Goal: Check status: Check status

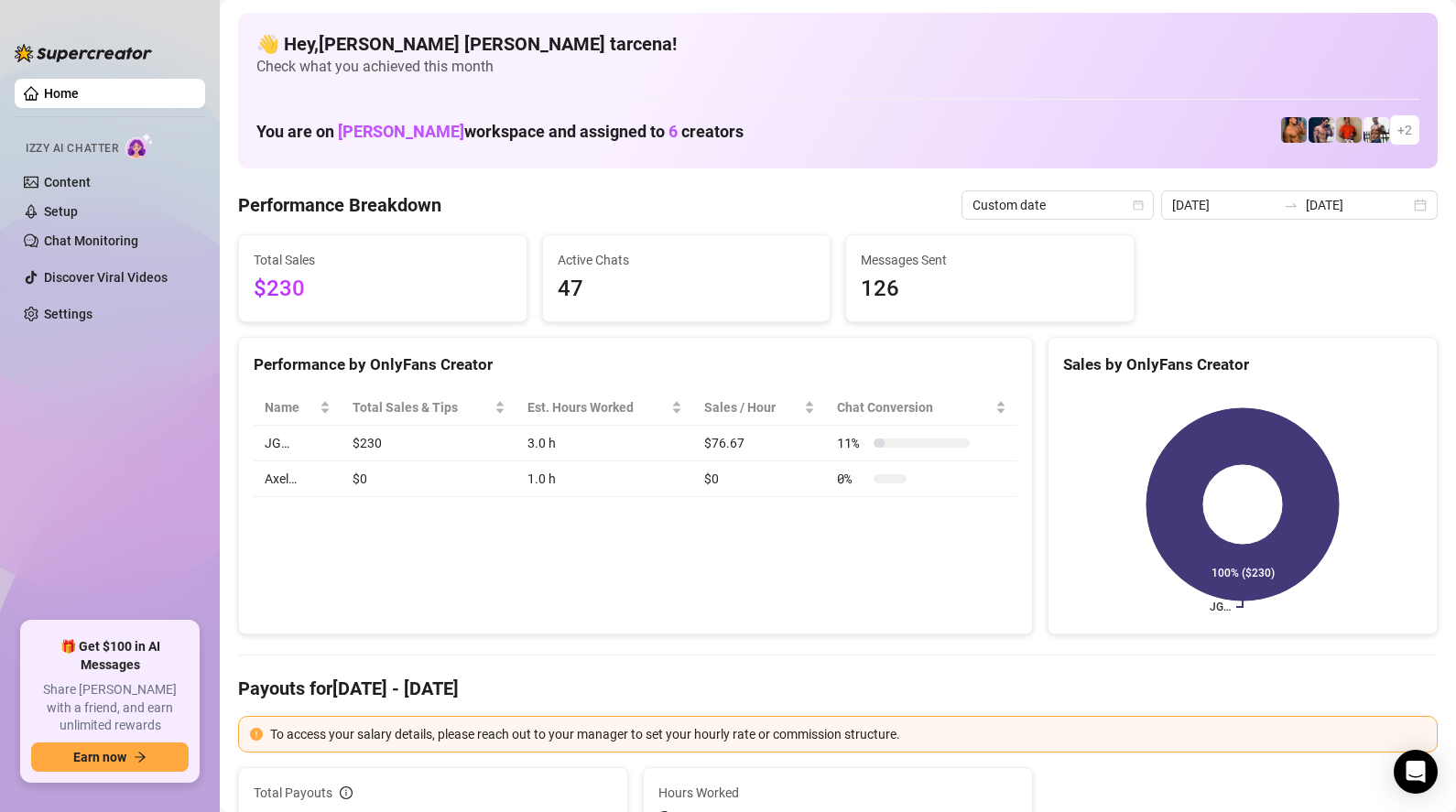
scroll to position [186, 0]
click at [1316, 212] on span "Last 7 days" at bounding box center [1341, 205] width 170 height 27
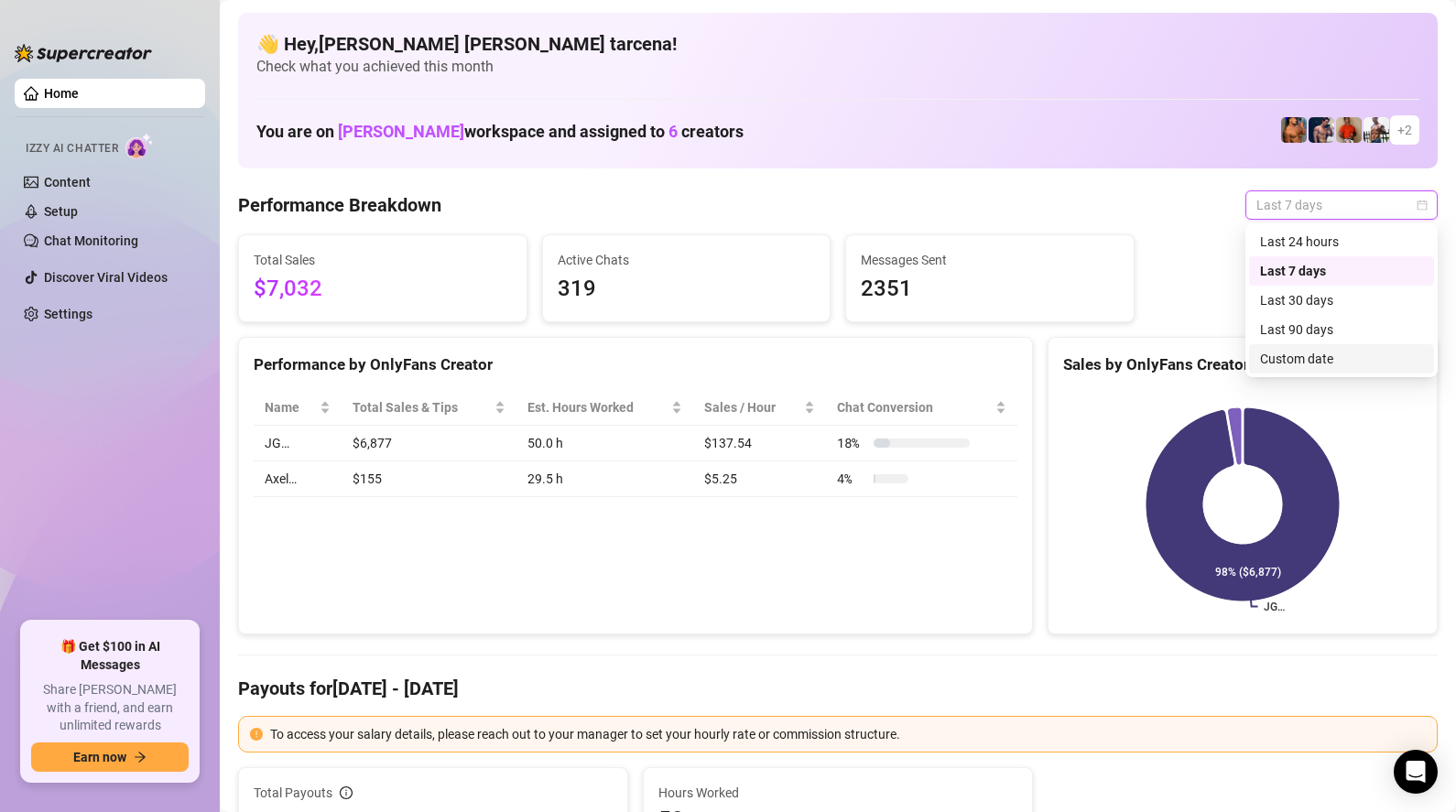
click at [1324, 351] on div "Custom date" at bounding box center [1341, 359] width 163 height 20
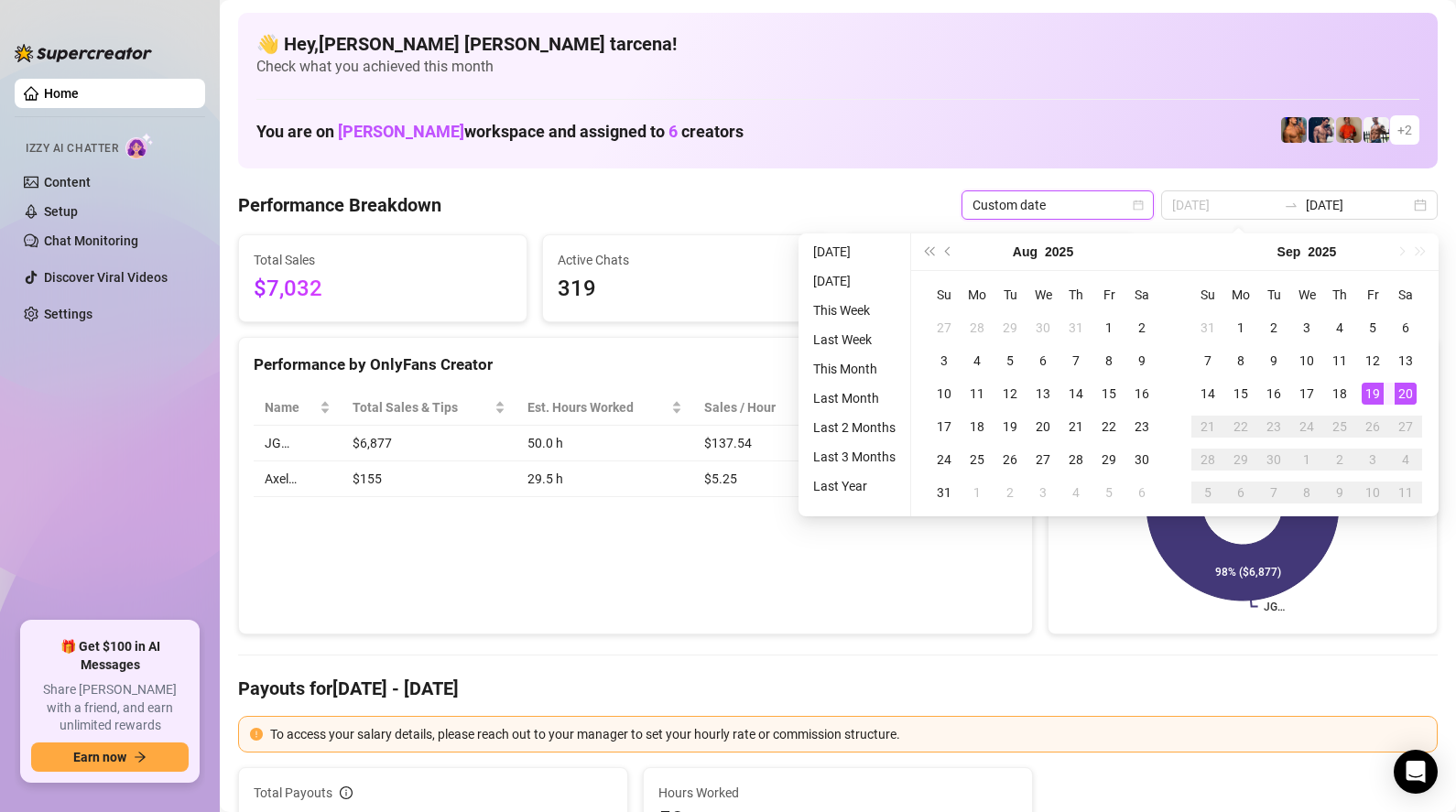
type input "[DATE]"
click at [1408, 391] on div "20" at bounding box center [1405, 393] width 22 height 22
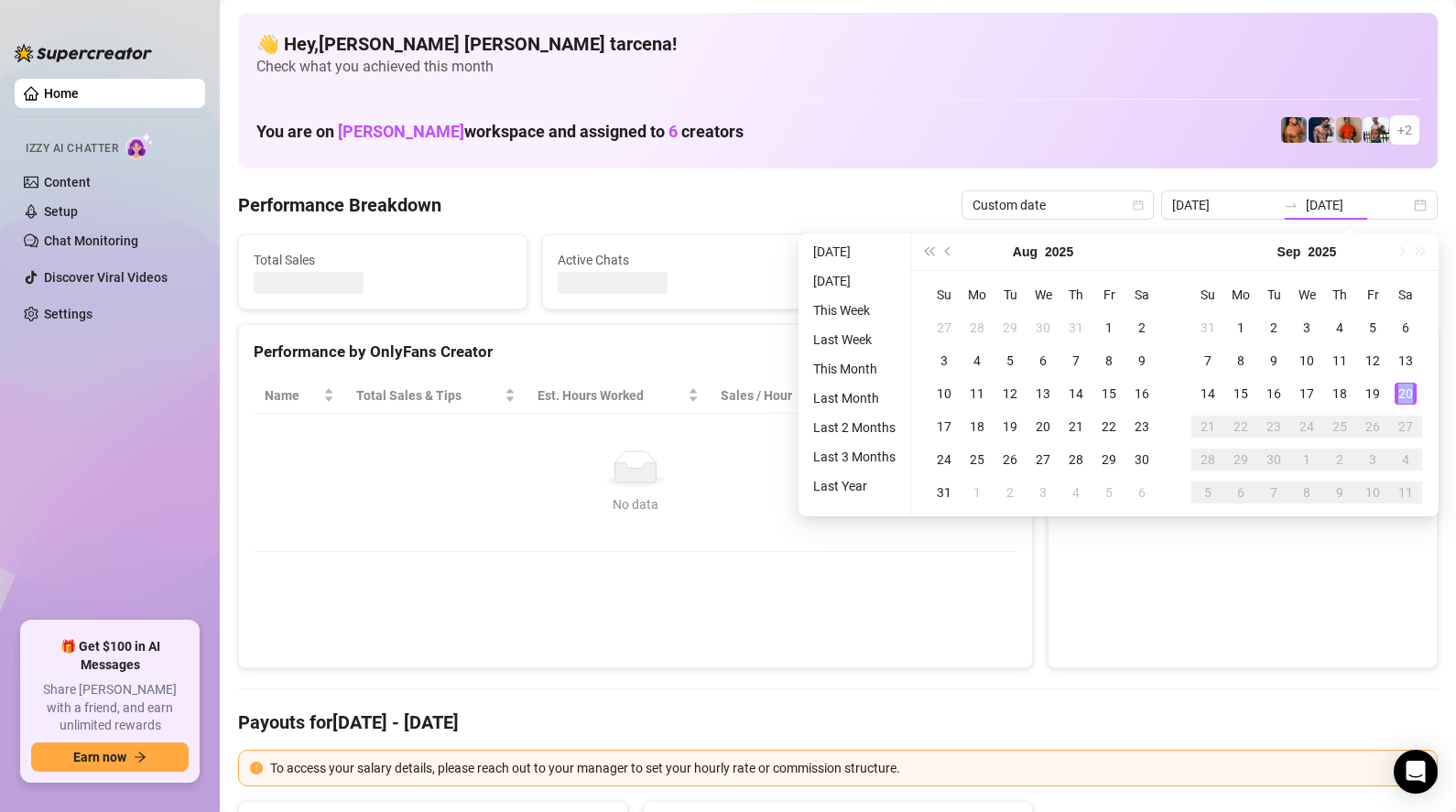
type input "[DATE]"
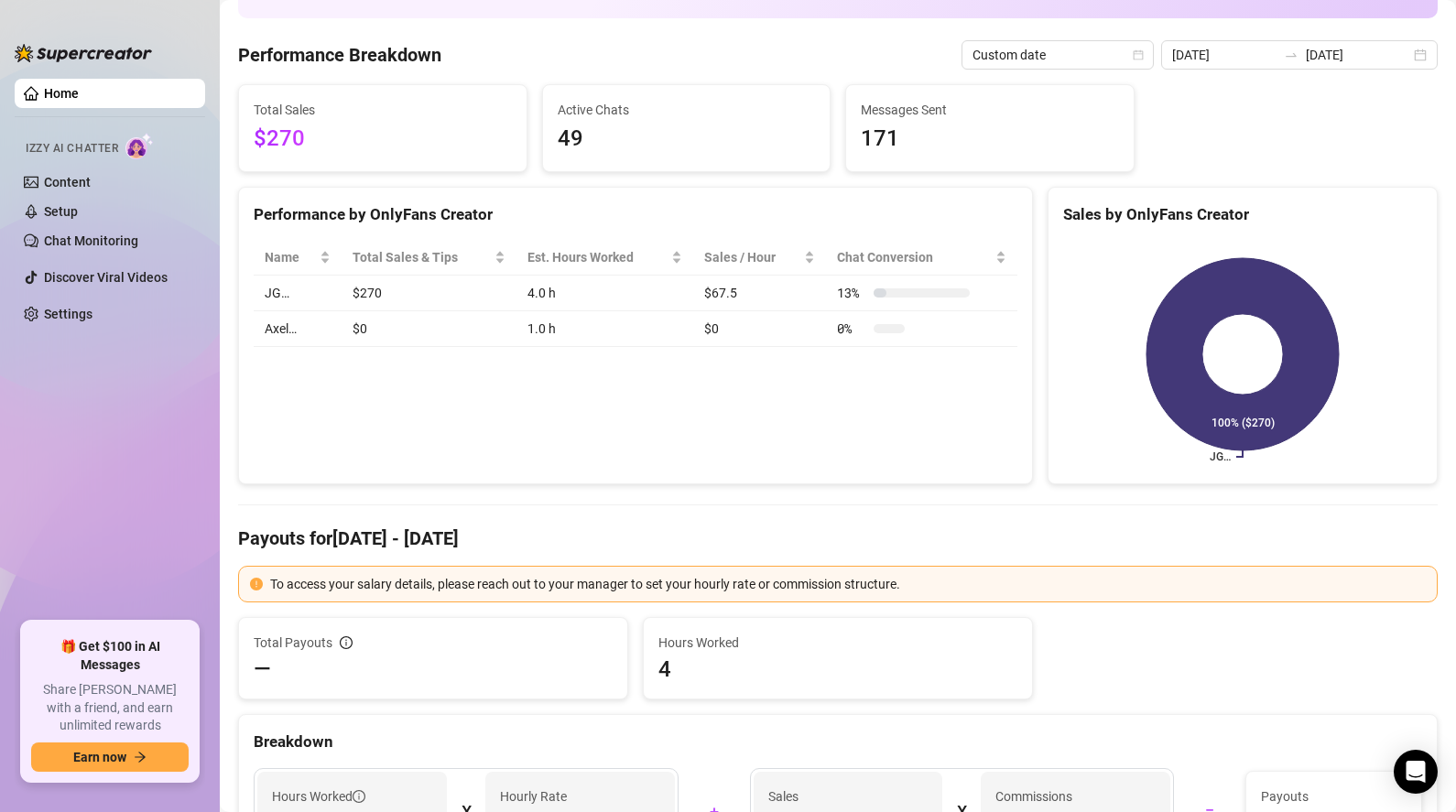
scroll to position [57, 0]
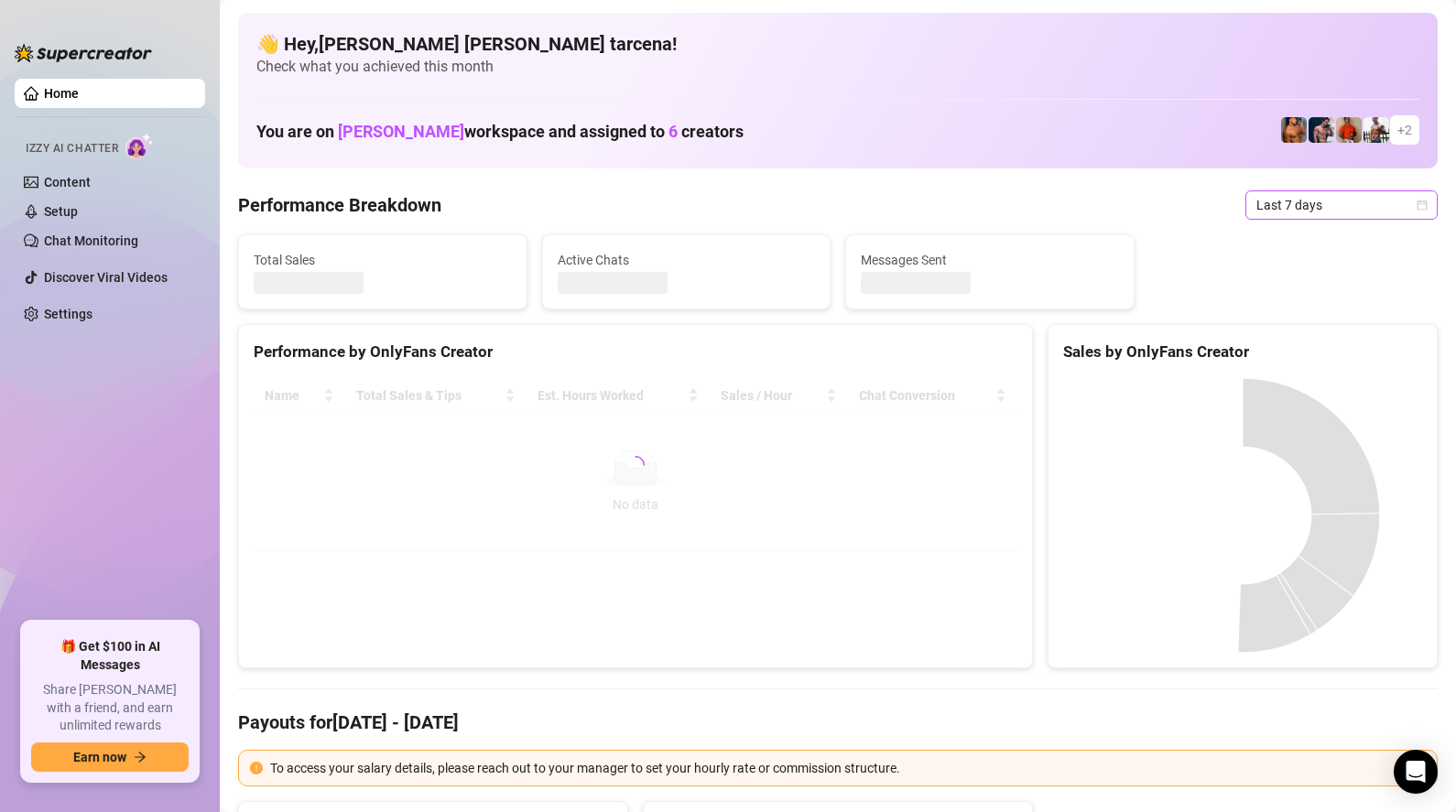
click at [1331, 202] on span "Last 7 days" at bounding box center [1341, 205] width 170 height 27
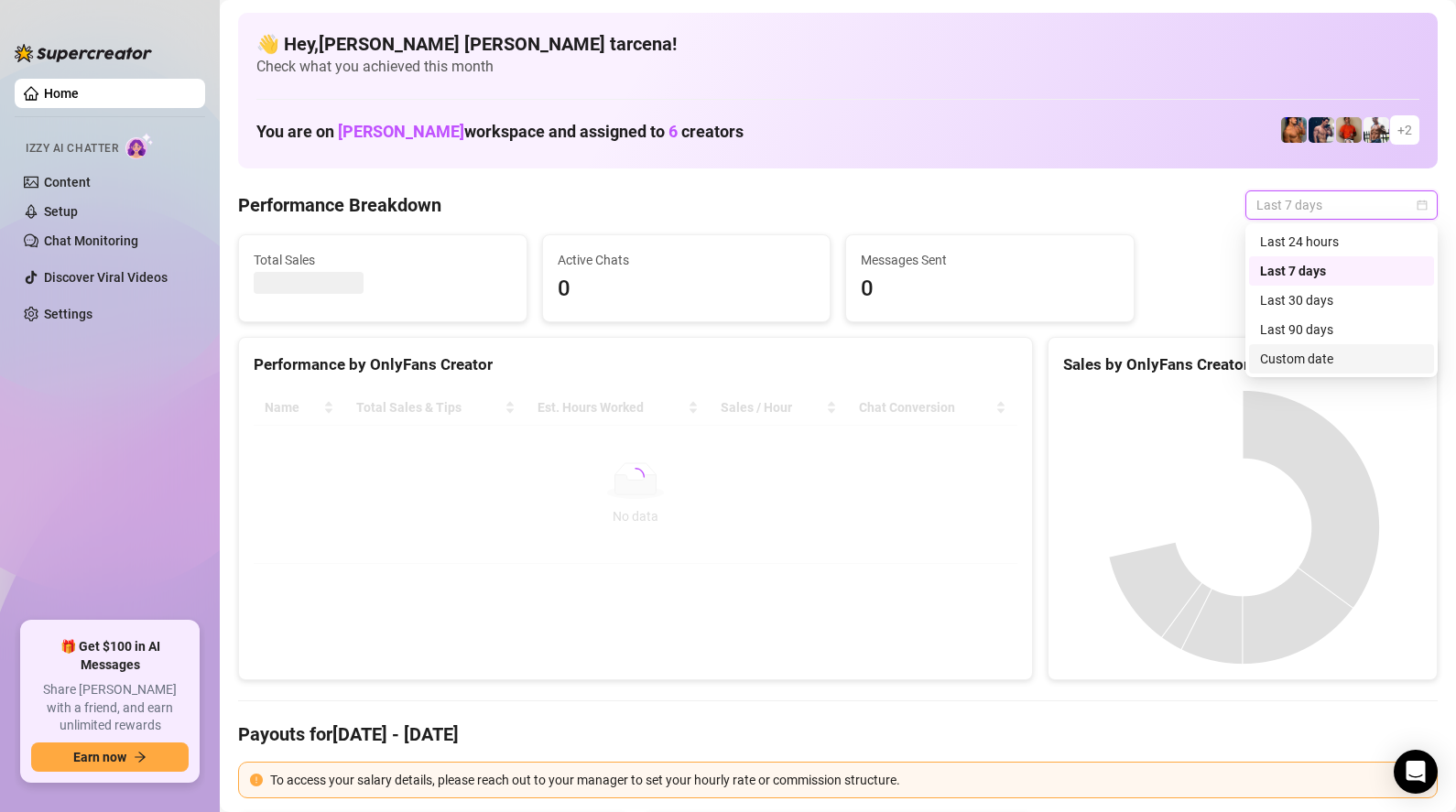
click at [1334, 356] on div "Custom date" at bounding box center [1341, 359] width 163 height 20
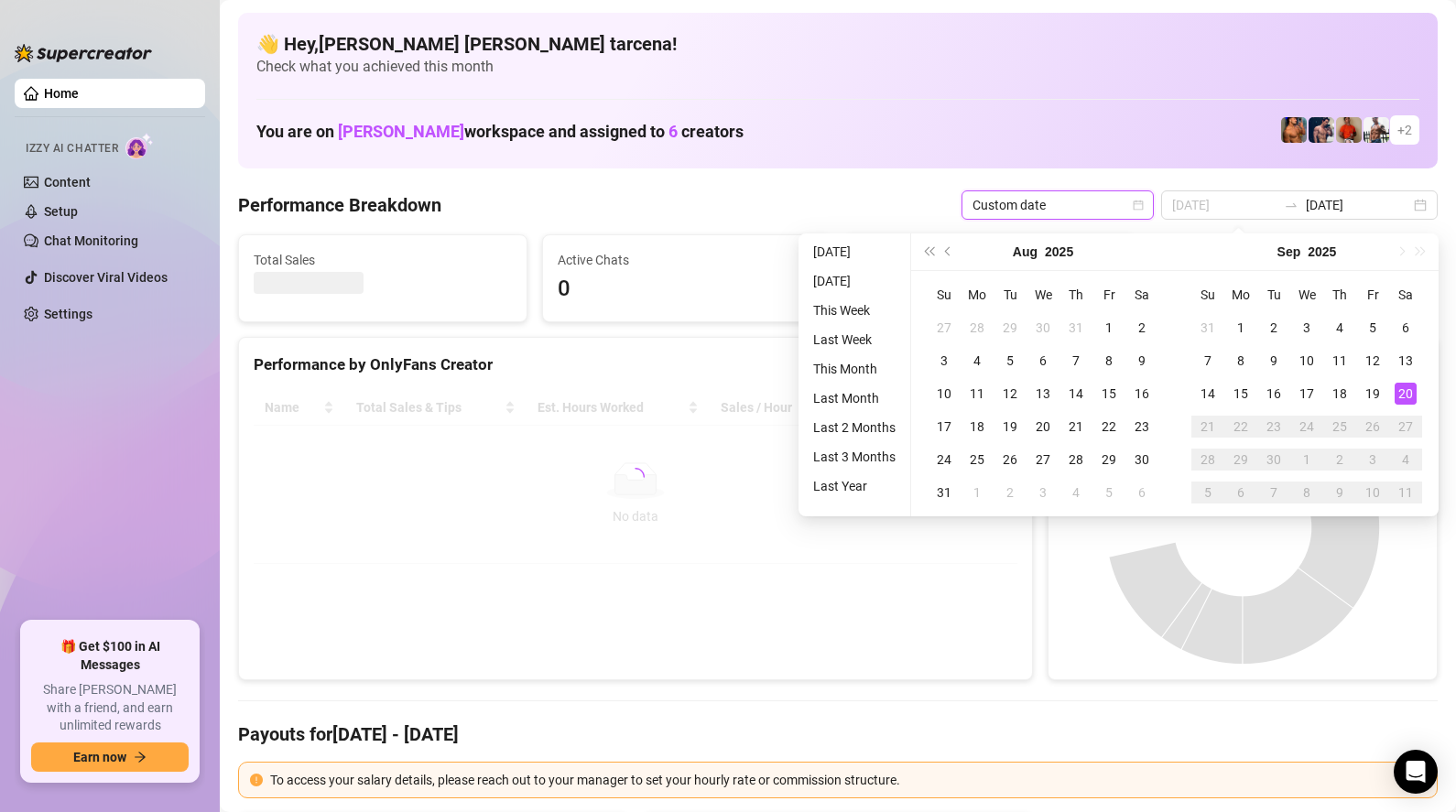
type input "[DATE]"
click at [1404, 393] on div "20" at bounding box center [1405, 393] width 22 height 22
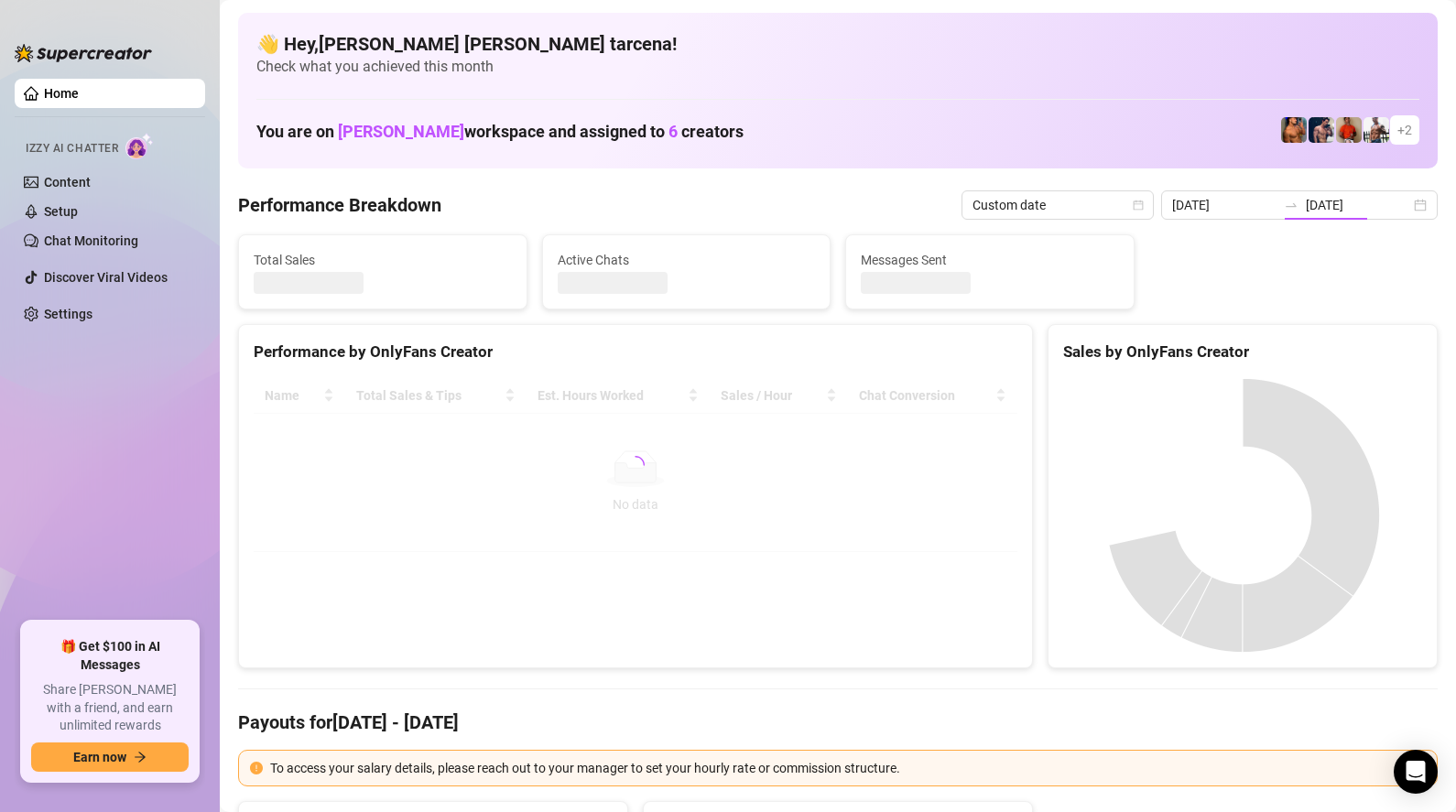
type input "[DATE]"
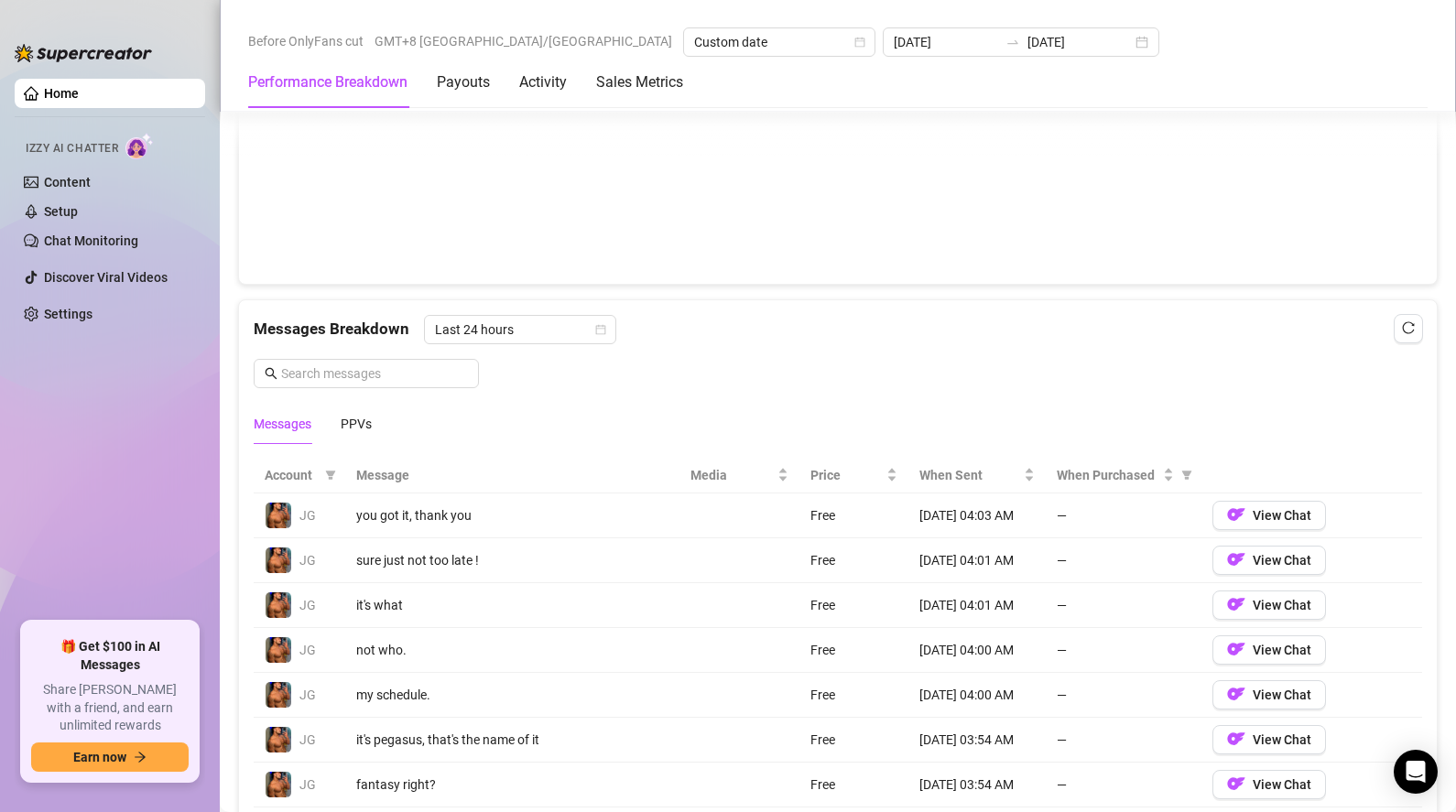
scroll to position [800, 0]
